Goal: Browse casually

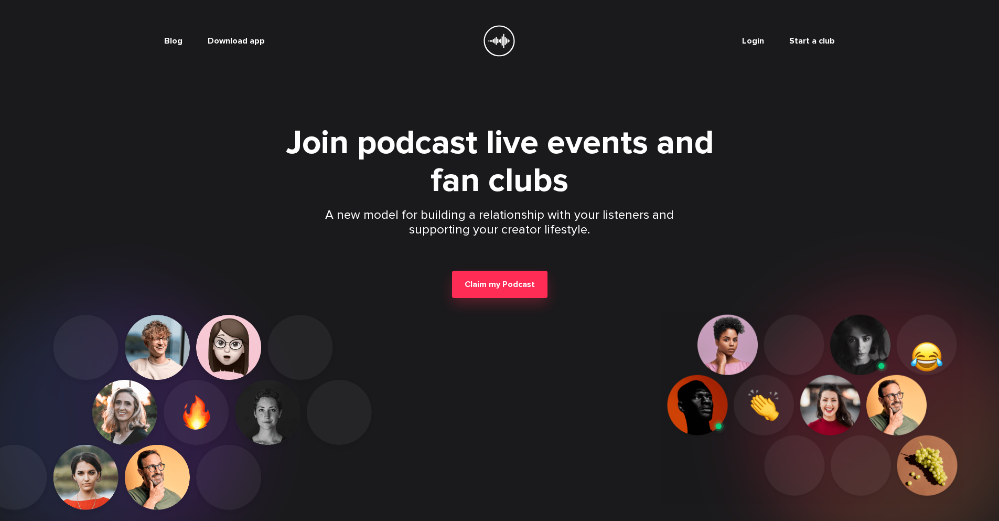
scroll to position [142, 0]
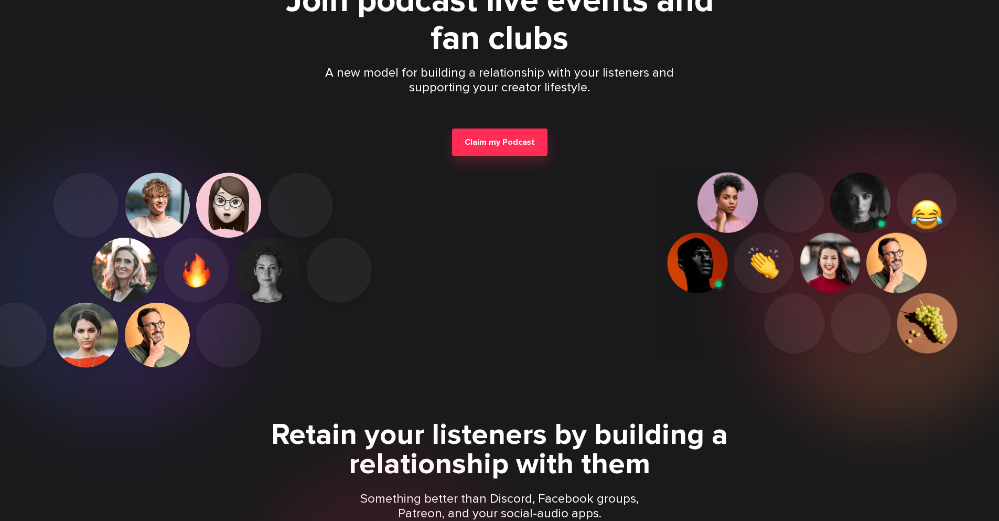
click at [499, 506] on p "Something better than Discord, Facebook groups, Patreon, and your social-audio …" at bounding box center [500, 505] width 302 height 29
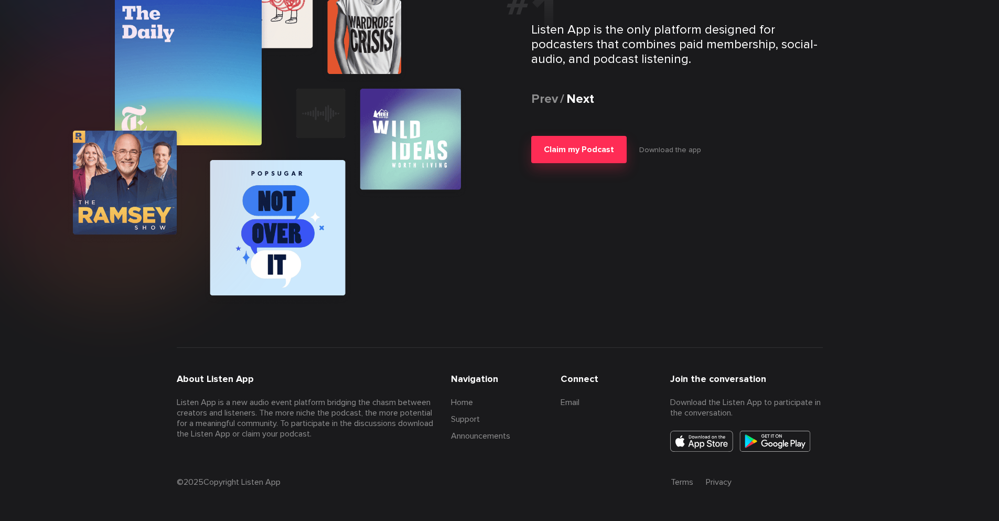
scroll to position [2044, 0]
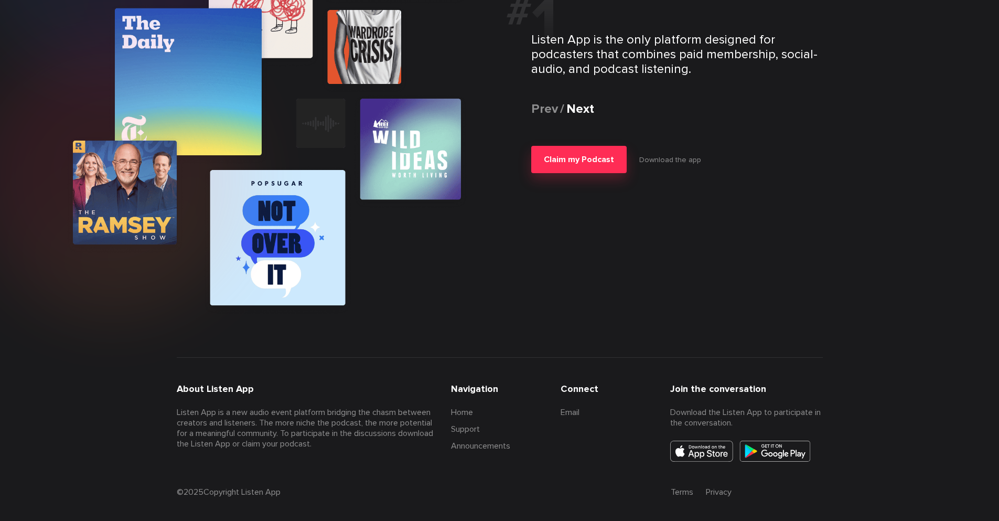
scroll to position [2044, 0]
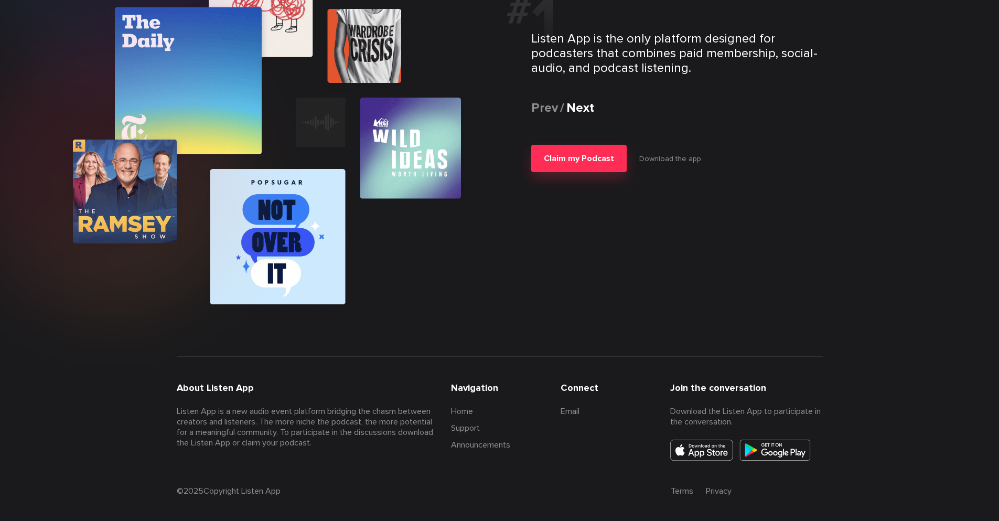
scroll to position [2044, 0]
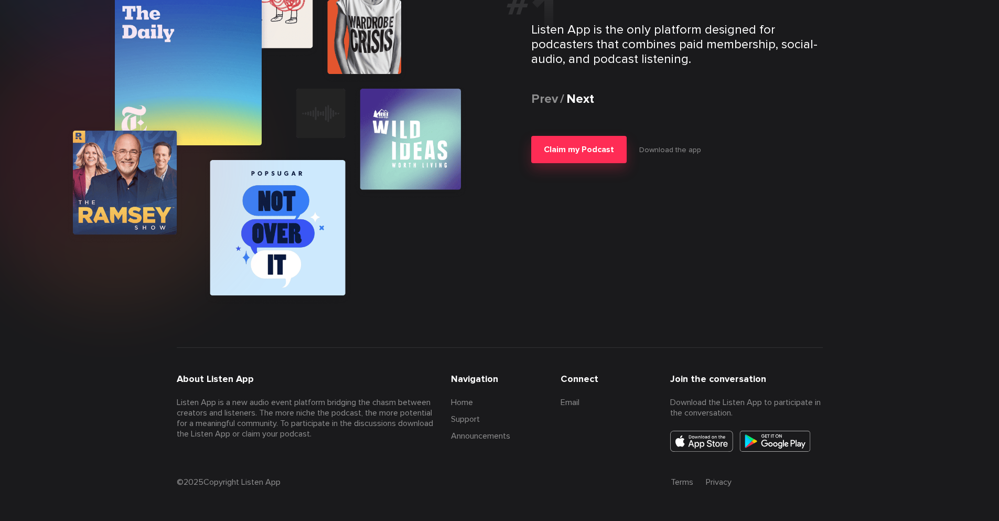
scroll to position [1513, 0]
